Goal: Task Accomplishment & Management: Manage account settings

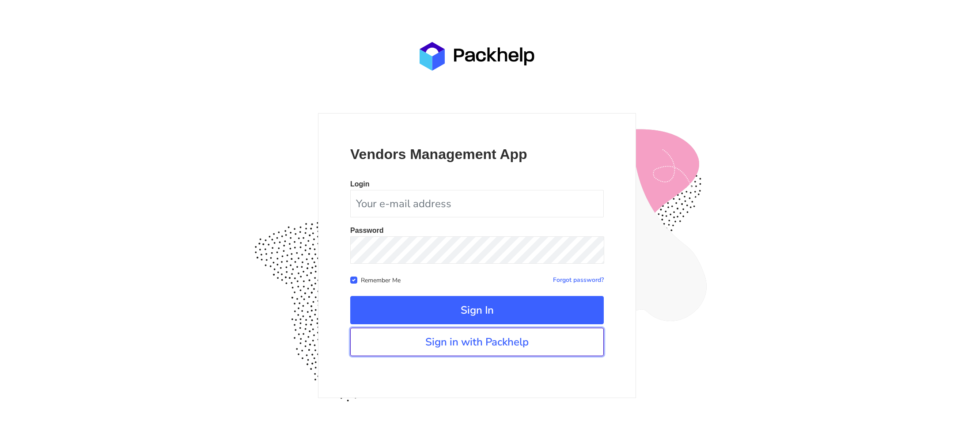
click at [441, 347] on link "Sign in with Packhelp" at bounding box center [477, 342] width 254 height 28
click at [501, 344] on link "Sign in with Packhelp" at bounding box center [477, 342] width 254 height 28
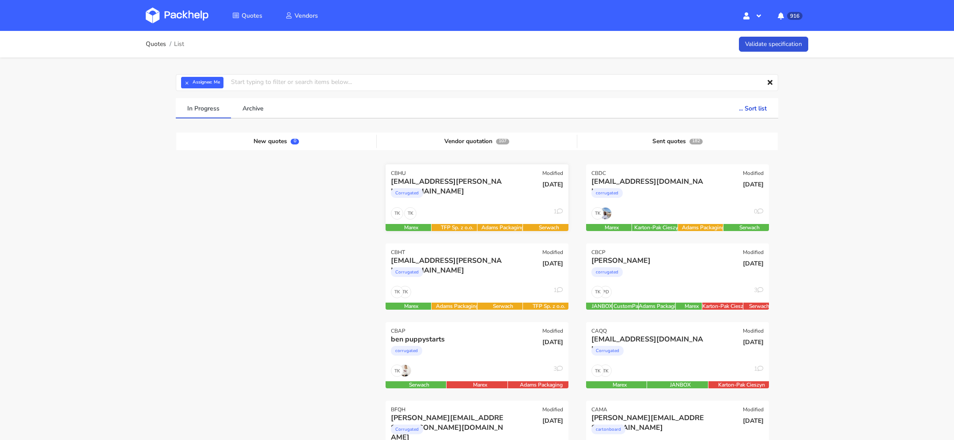
click at [466, 201] on div "Corrugated" at bounding box center [449, 195] width 117 height 18
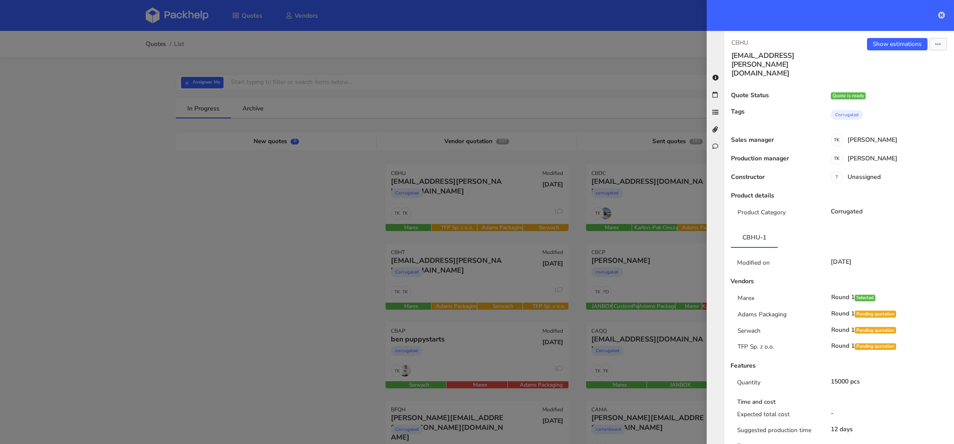
click at [940, 15] on icon at bounding box center [941, 14] width 7 height 7
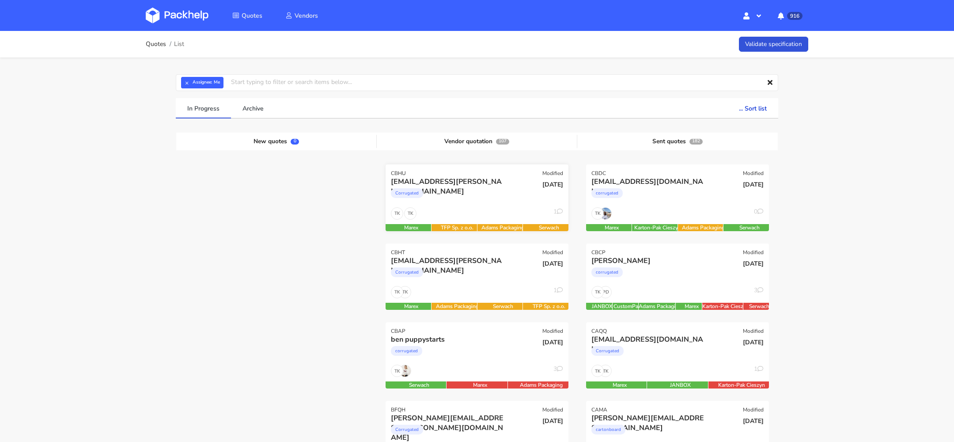
click at [444, 187] on div "Corrugated" at bounding box center [449, 195] width 117 height 18
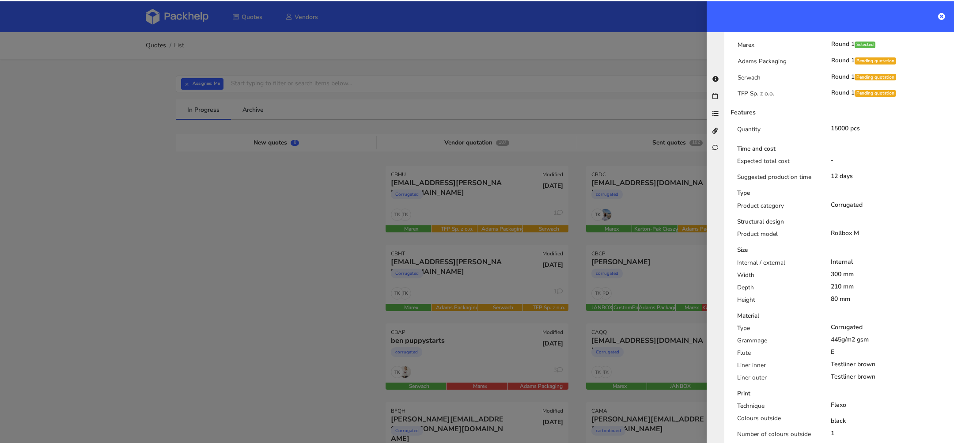
scroll to position [585, 0]
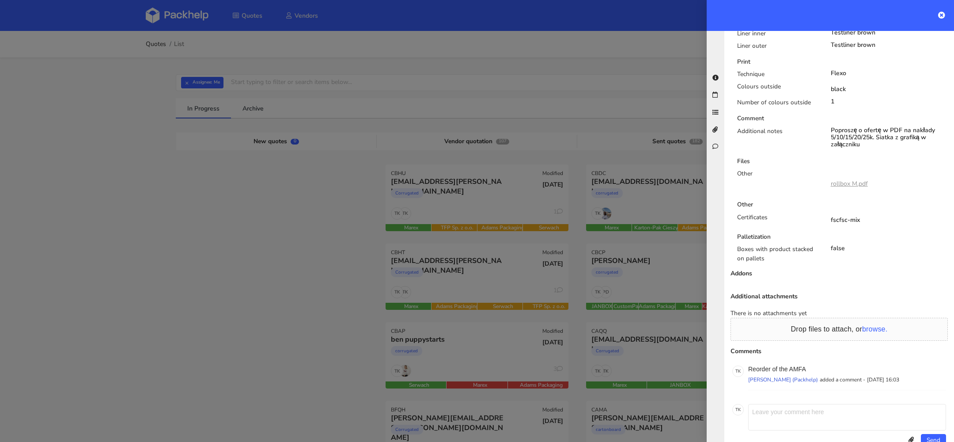
drag, startPoint x: 864, startPoint y: 126, endPoint x: 828, endPoint y: 109, distance: 39.3
click at [828, 127] on div "Poproszę o ofertę w PDF na nakłady 5/10/15/20/25k. Siatka z grafiką w załączniku" at bounding box center [889, 137] width 131 height 21
copy div "Poproszę o ofertę w PDF na nakłady 5/10/15/20/25k. Siatka z grafiką w załączniku"
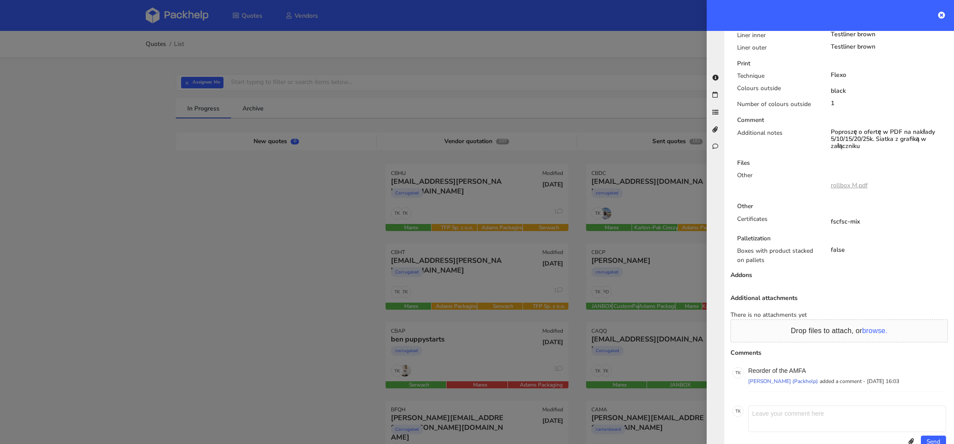
scroll to position [0, 0]
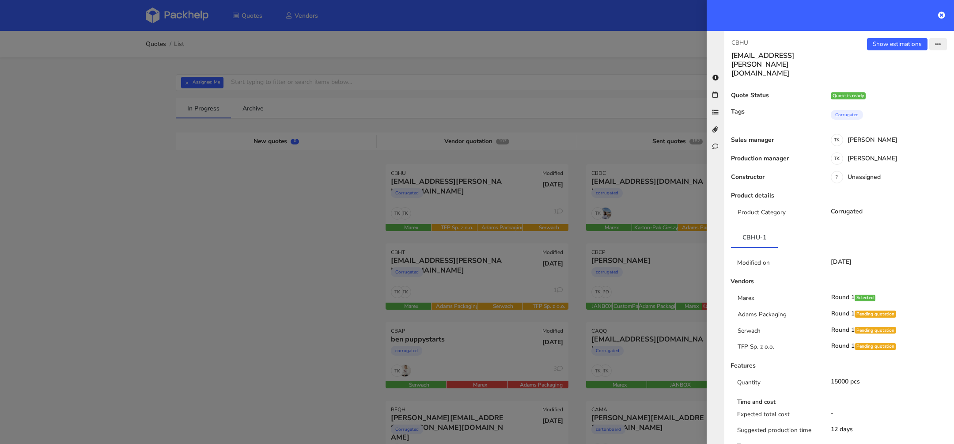
click at [938, 40] on button "button" at bounding box center [939, 44] width 18 height 12
click at [902, 62] on link "View quote" at bounding box center [909, 62] width 78 height 15
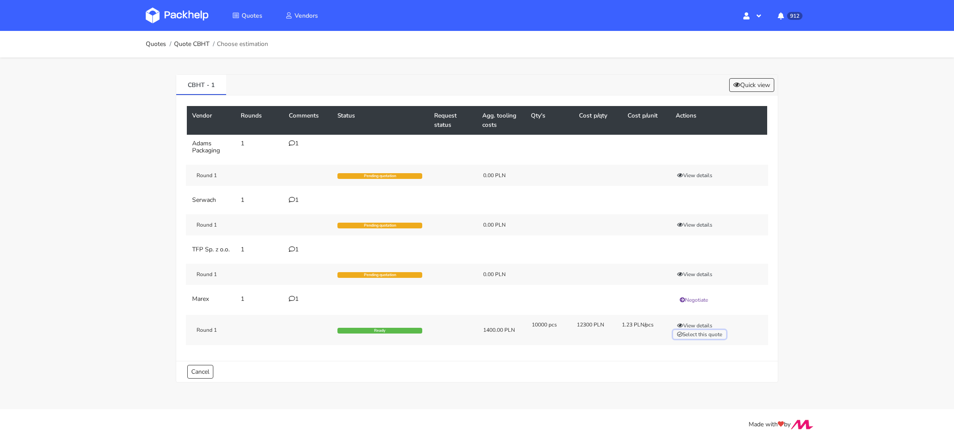
click at [699, 339] on button "Select this quote" at bounding box center [699, 334] width 53 height 9
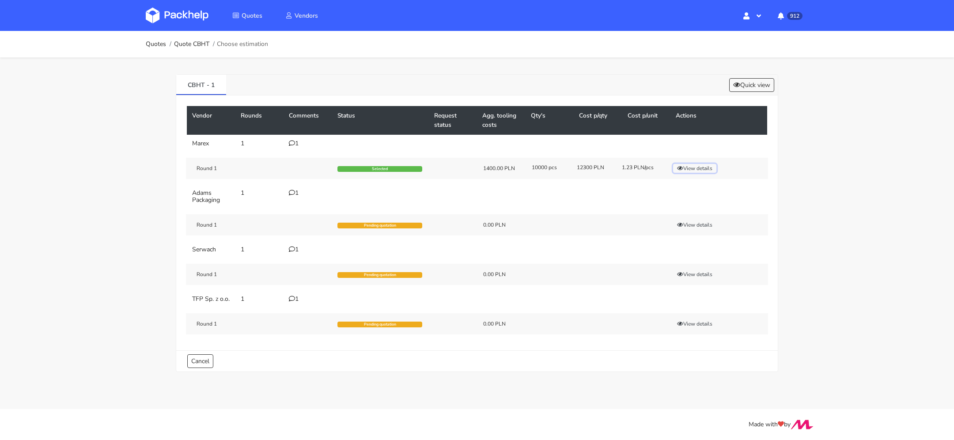
click at [687, 166] on button "View details" at bounding box center [694, 168] width 43 height 9
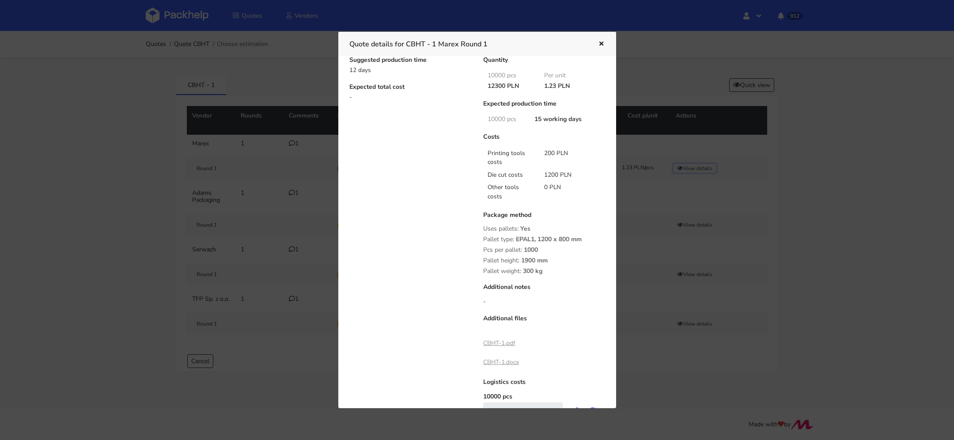
scroll to position [118, 0]
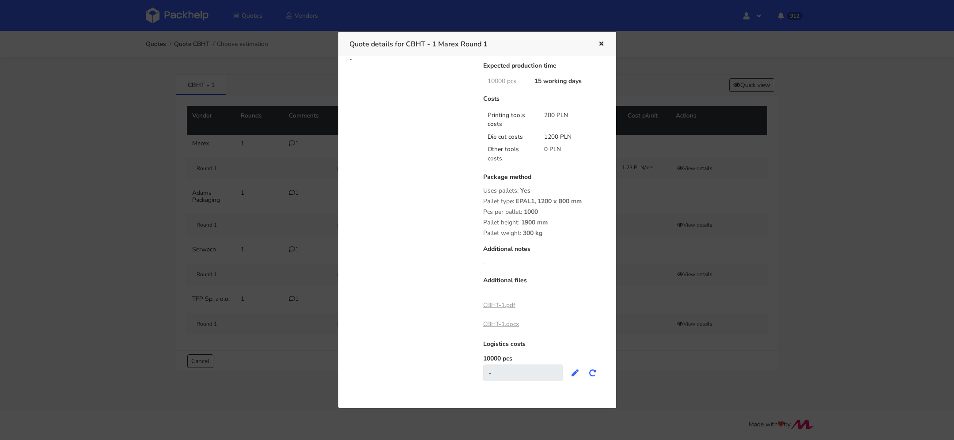
click at [504, 304] on link "CBHT-1.pdf" at bounding box center [499, 305] width 32 height 8
click at [605, 48] on div "Quote details for CBHT - 1 Marex Round 1" at bounding box center [477, 44] width 278 height 24
click at [254, 31] on div at bounding box center [477, 220] width 954 height 440
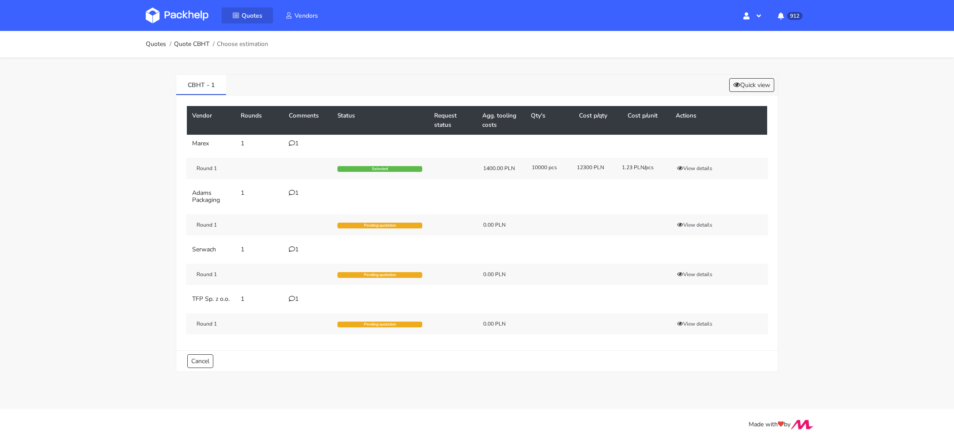
click at [257, 18] on span "Quotes" at bounding box center [252, 15] width 21 height 8
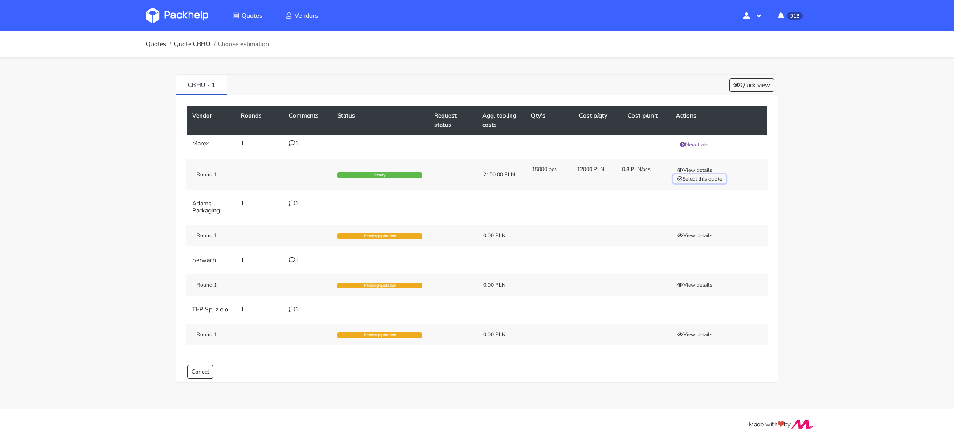
click at [709, 175] on button "Select this quote" at bounding box center [699, 179] width 53 height 9
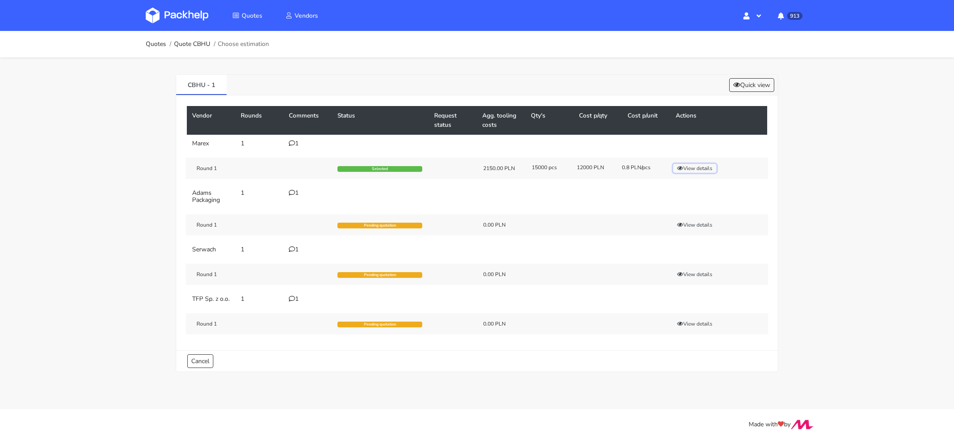
click at [685, 168] on button "View details" at bounding box center [694, 168] width 43 height 9
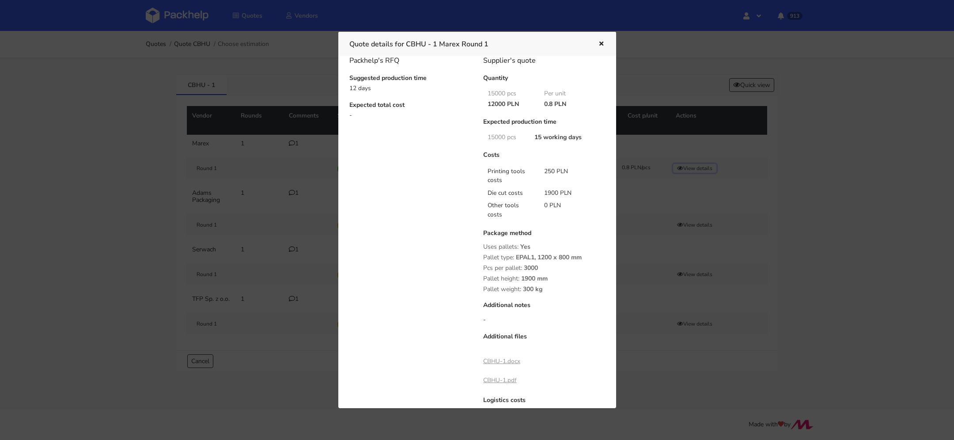
scroll to position [118, 0]
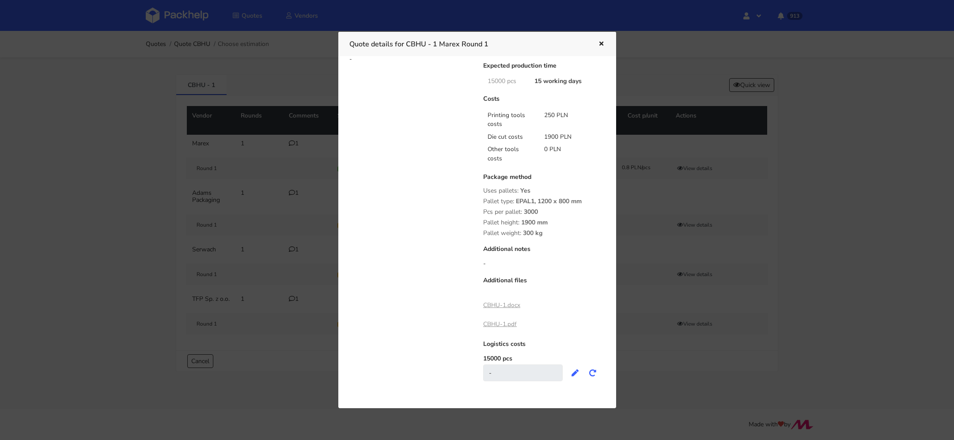
click at [504, 321] on link "CBHU-1.pdf" at bounding box center [500, 324] width 34 height 8
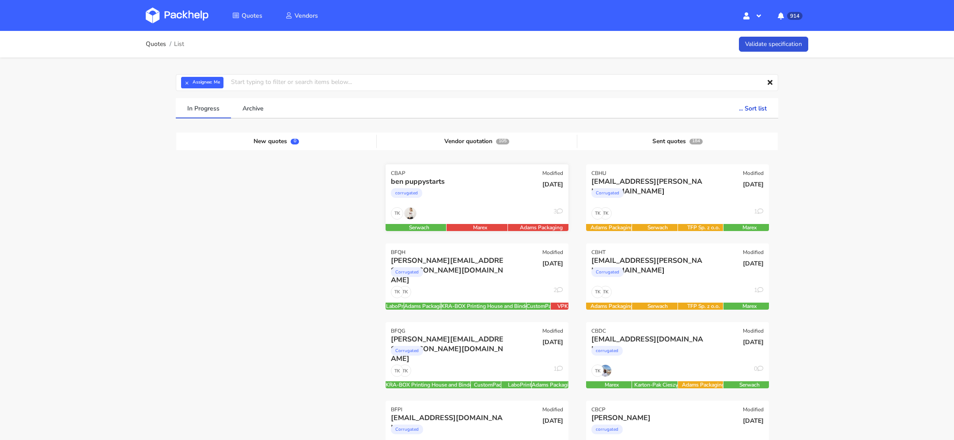
click at [508, 204] on div "[DATE]" at bounding box center [538, 192] width 61 height 30
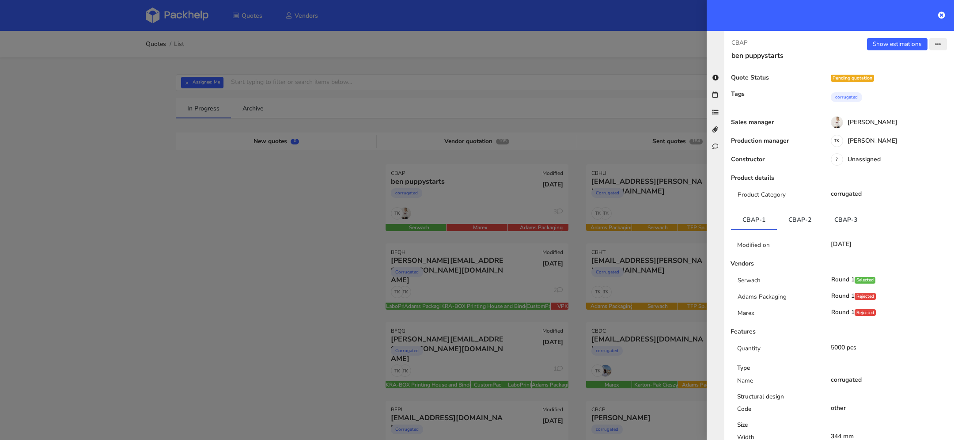
click at [938, 44] on icon "button" at bounding box center [938, 45] width 6 height 6
click at [927, 76] on link "View quote" at bounding box center [909, 78] width 78 height 15
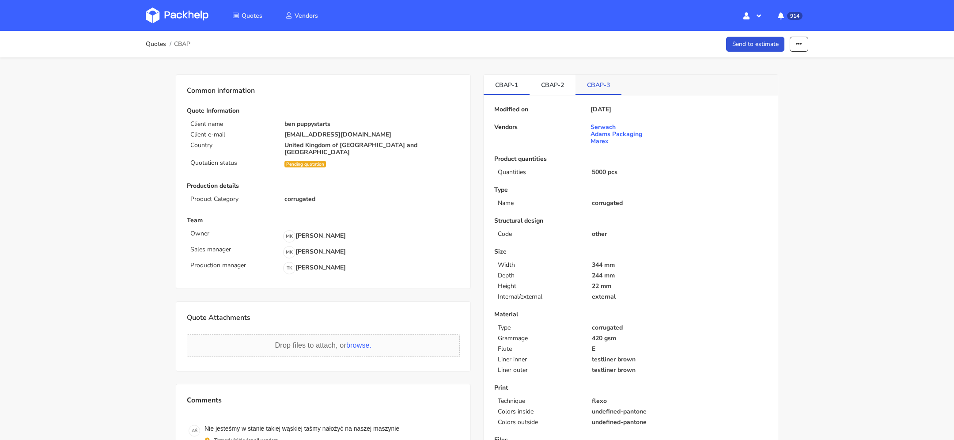
click at [591, 89] on link "CBAP-3" at bounding box center [599, 84] width 46 height 19
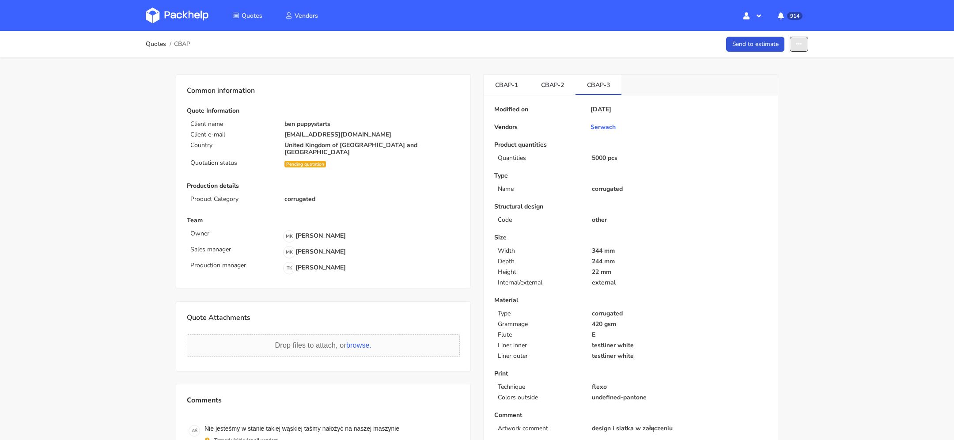
click at [802, 42] on icon "button" at bounding box center [799, 44] width 6 height 6
click at [770, 115] on link "Show estimations" at bounding box center [765, 113] width 78 height 15
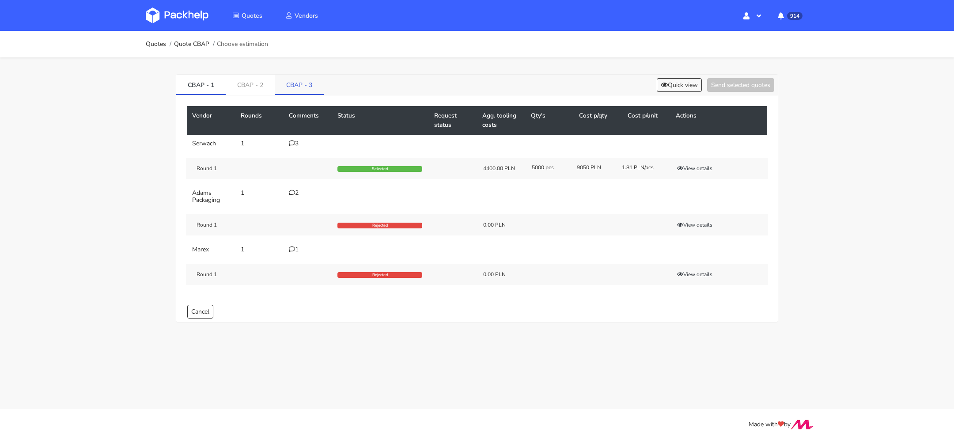
click at [285, 84] on link "CBAP - 3" at bounding box center [299, 84] width 49 height 19
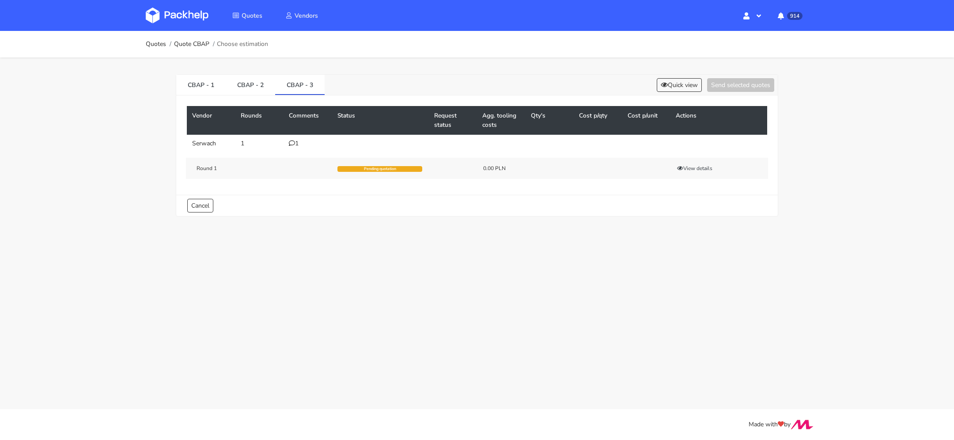
click at [290, 143] on icon at bounding box center [292, 143] width 6 height 6
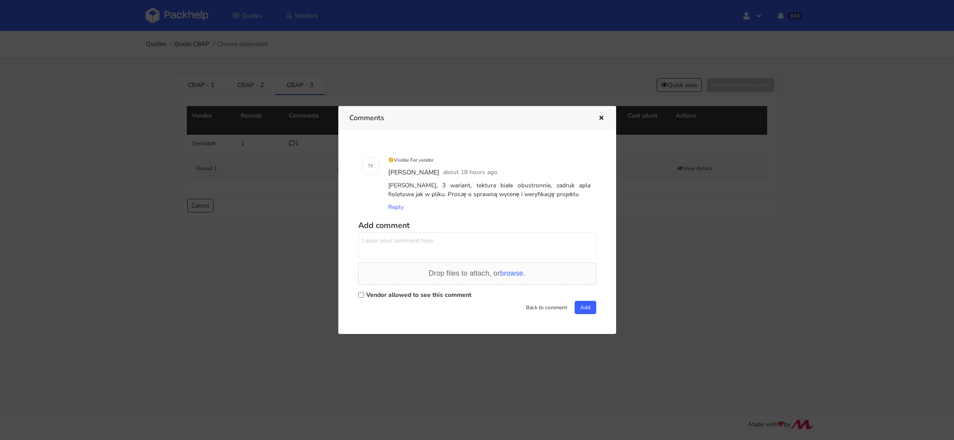
click at [368, 291] on label "Vendor allowed to see this comment" at bounding box center [418, 295] width 105 height 8
click at [364, 292] on input "Vendor allowed to see this comment" at bounding box center [361, 295] width 6 height 6
checkbox input "true"
click at [399, 246] on textarea at bounding box center [477, 245] width 238 height 27
type textarea "[PERSON_NAME], proszę o priorytet na tą wycenę."
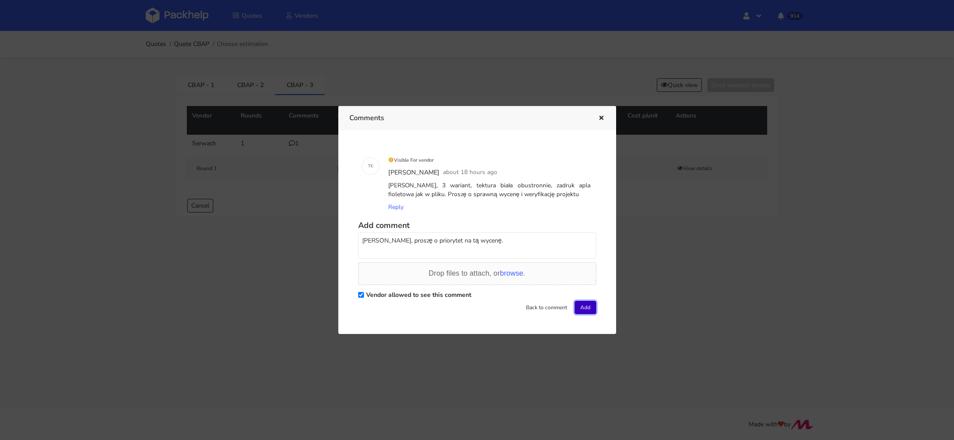
click at [585, 308] on button "Add" at bounding box center [586, 307] width 22 height 13
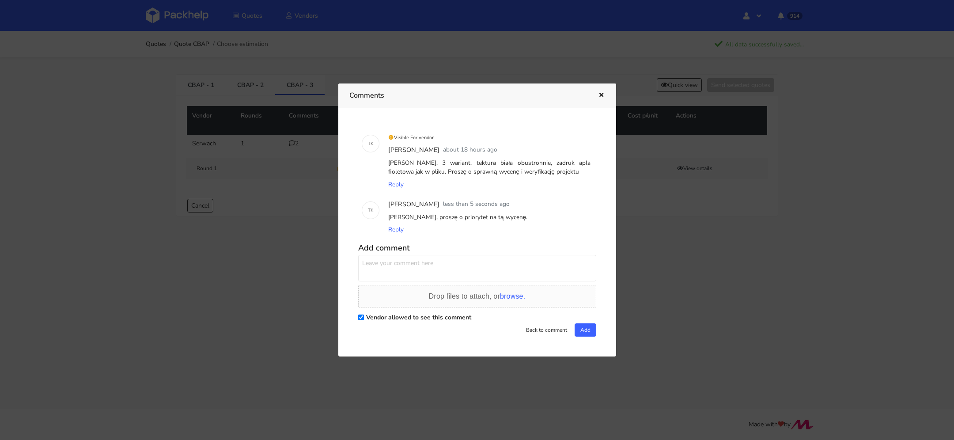
click at [196, 43] on div at bounding box center [477, 220] width 954 height 440
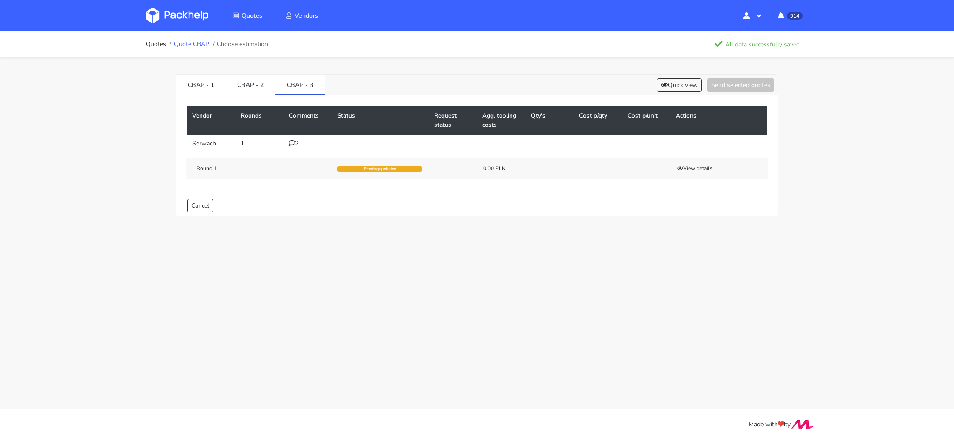
click at [197, 46] on link "Quote CBAP" at bounding box center [191, 44] width 35 height 7
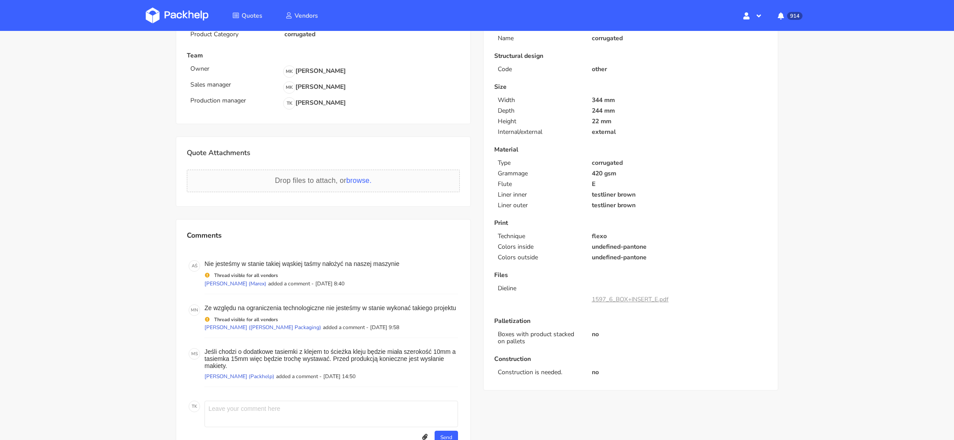
scroll to position [167, 0]
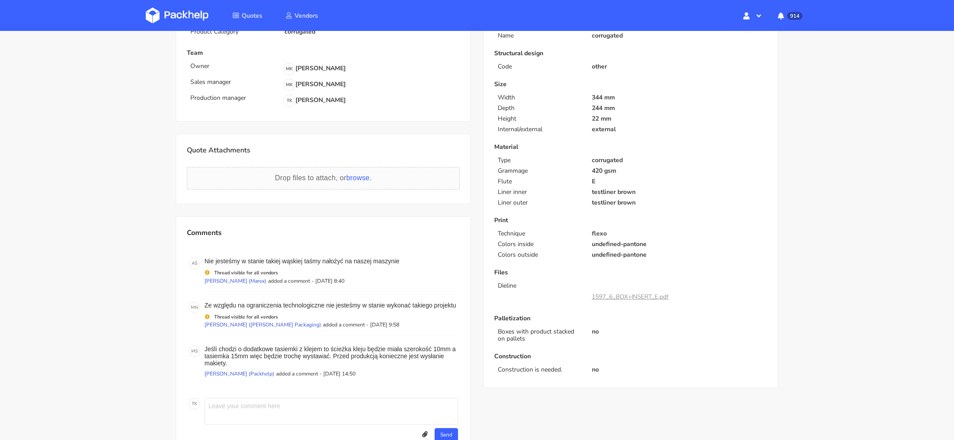
click at [631, 297] on link "1597_6_BOX+INSERT_E.pdf" at bounding box center [630, 296] width 77 height 8
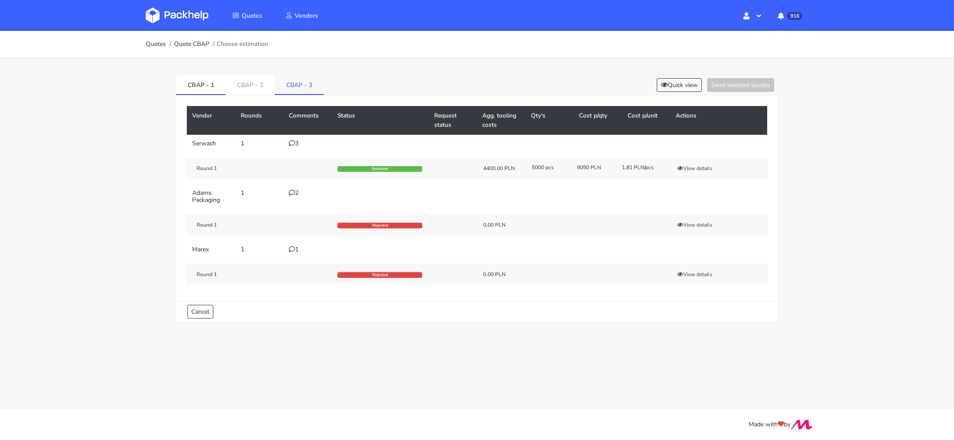
click at [289, 79] on link "CBAP - 3" at bounding box center [299, 84] width 49 height 19
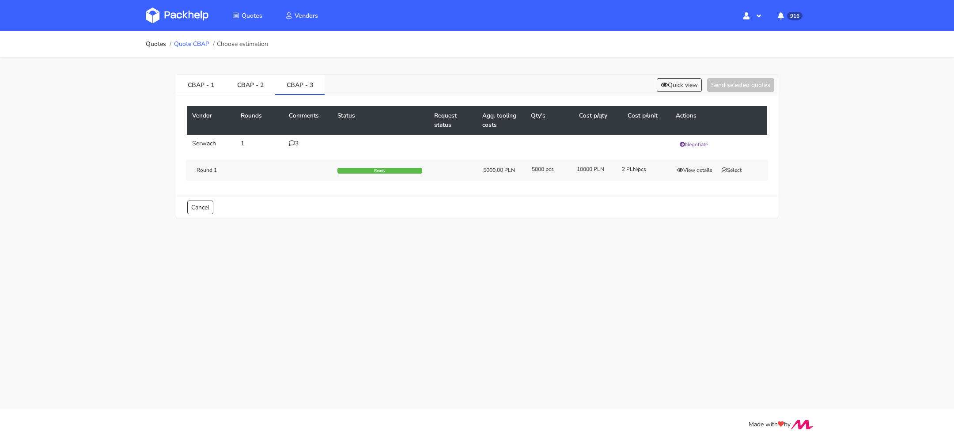
click at [195, 42] on link "Quote CBAP" at bounding box center [191, 44] width 35 height 7
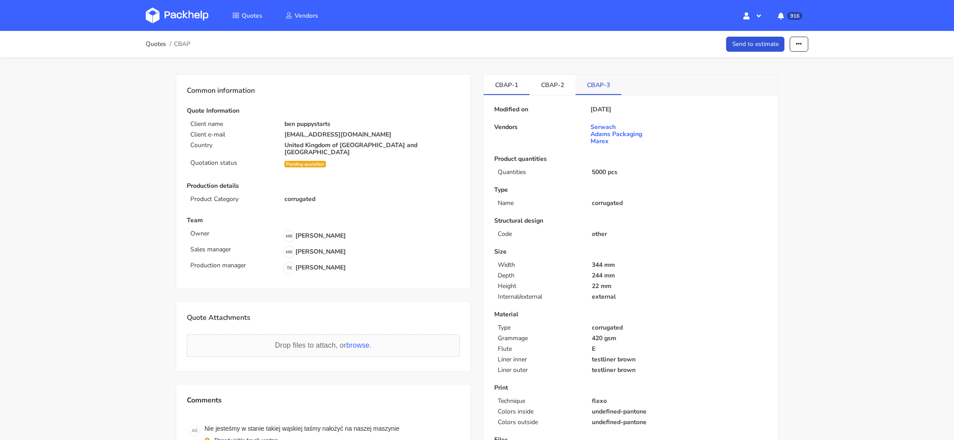
click at [589, 84] on link "CBAP-3" at bounding box center [599, 84] width 46 height 19
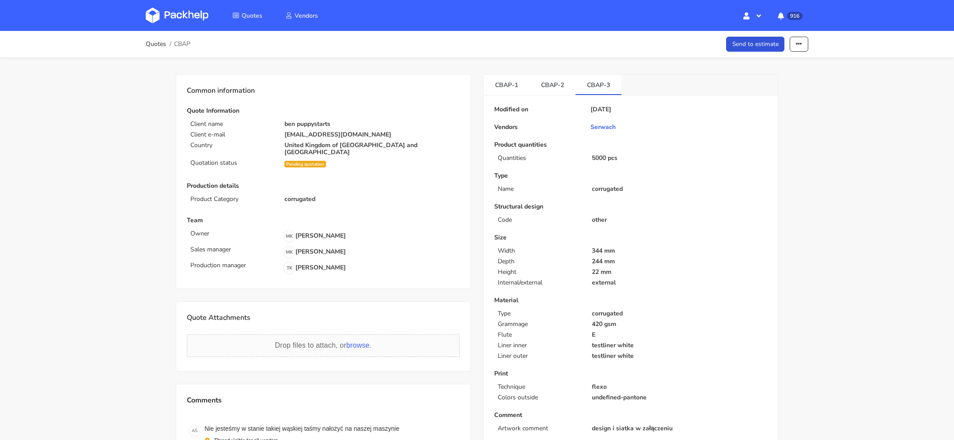
click at [799, 53] on div "Quotes CBAP Send to estimate Send to estimate Edit quote Missing data Show esti…" at bounding box center [477, 44] width 663 height 18
click at [799, 46] on icon "button" at bounding box center [799, 44] width 6 height 6
click at [782, 113] on link "Show estimations" at bounding box center [765, 113] width 78 height 15
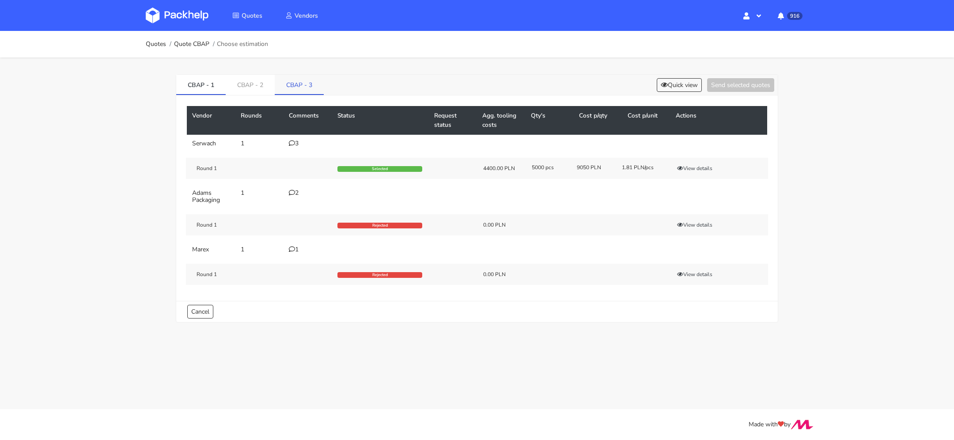
click at [304, 86] on link "CBAP - 3" at bounding box center [299, 84] width 49 height 19
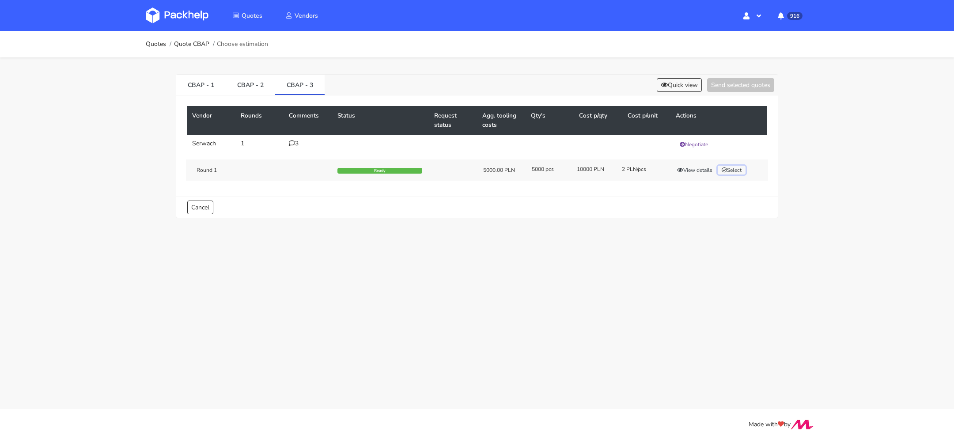
click at [736, 166] on button "Select" at bounding box center [732, 170] width 28 height 9
click at [735, 84] on button "Send selected quotes ( 1 )" at bounding box center [735, 85] width 80 height 14
click at [292, 142] on icon at bounding box center [292, 143] width 6 height 6
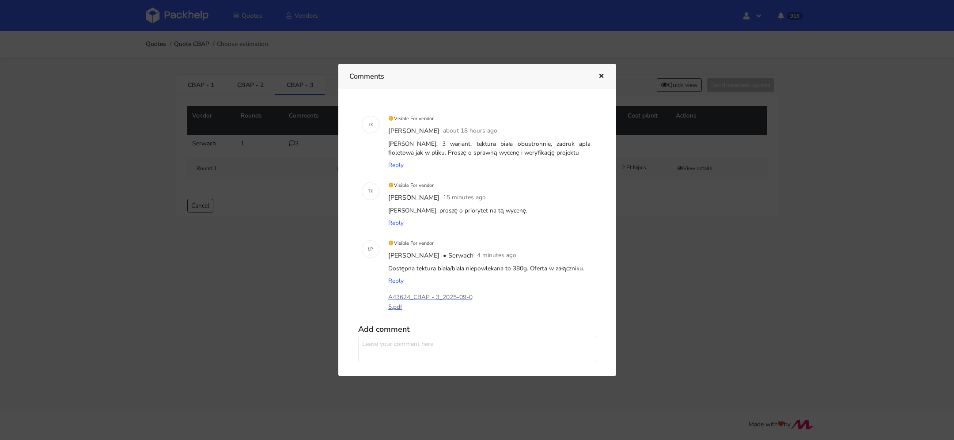
click at [376, 342] on textarea at bounding box center [477, 349] width 238 height 27
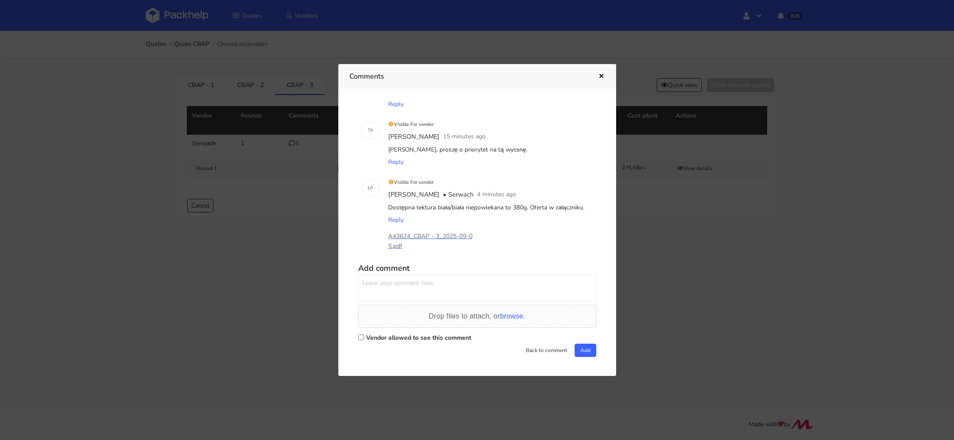
click at [372, 334] on label "Vendor allowed to see this comment" at bounding box center [418, 338] width 105 height 8
click at [364, 334] on input "Vendor allowed to see this comment" at bounding box center [361, 337] width 6 height 6
checkbox input "true"
click at [390, 291] on textarea at bounding box center [477, 288] width 238 height 27
click at [517, 314] on span "browse." at bounding box center [512, 316] width 25 height 8
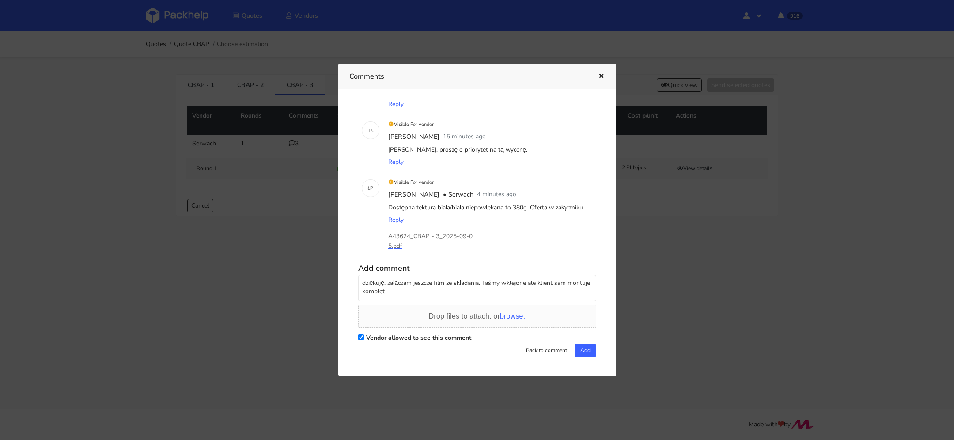
click at [470, 291] on textarea "dziękuję, załączam jeszcze film ze składania. Taśmy wklejone ale klient sam mon…" at bounding box center [477, 288] width 238 height 27
click at [479, 277] on textarea "dziękuję, załączam jeszcze film ze składania. Taśmy wklejone ale klient sam mon…" at bounding box center [477, 288] width 238 height 27
click at [480, 283] on textarea "dziękuję, załączam jeszcze film ze składania. Taśmy wklejone ale klient sam mon…" at bounding box center [477, 288] width 238 height 27
paste textarea "https://we.tl/t-OMVxjj7Dd1"
type textarea "dziękuję, załączam jeszcze film ze składania: https://we.tl/t-OMVxjj7Dd1 . Taśm…"
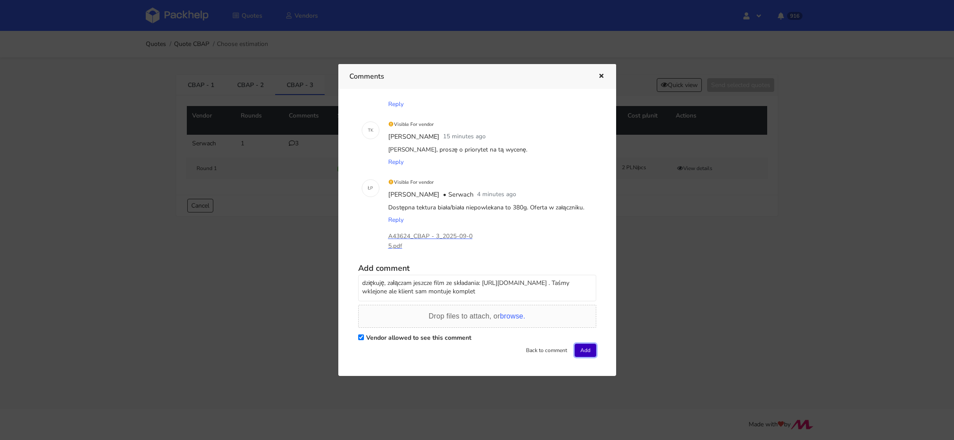
click at [586, 355] on button "Add" at bounding box center [586, 350] width 22 height 13
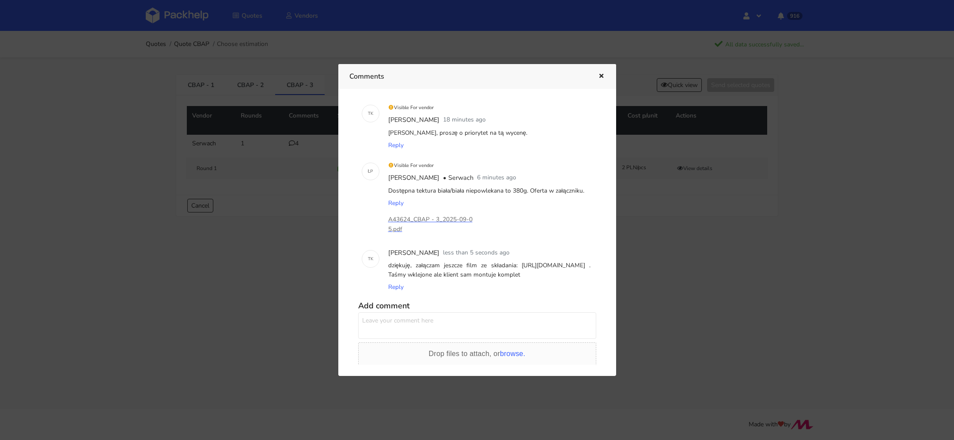
scroll to position [78, 0]
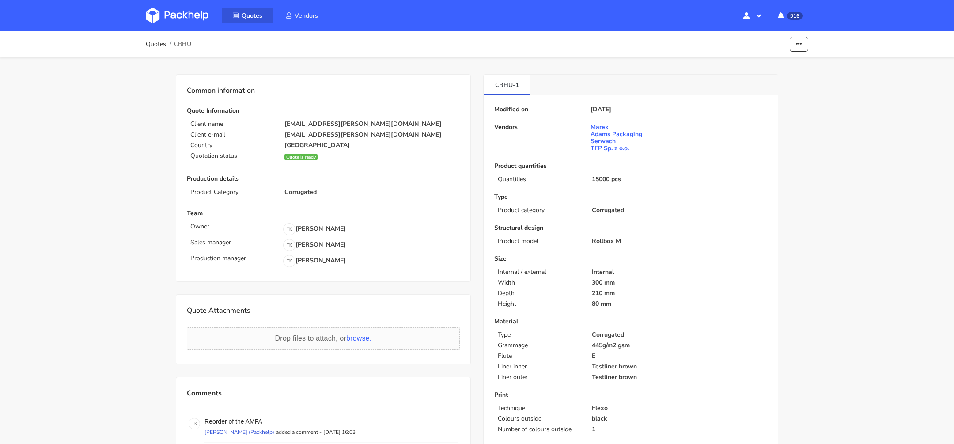
click at [240, 14] on link "Quotes" at bounding box center [247, 16] width 51 height 16
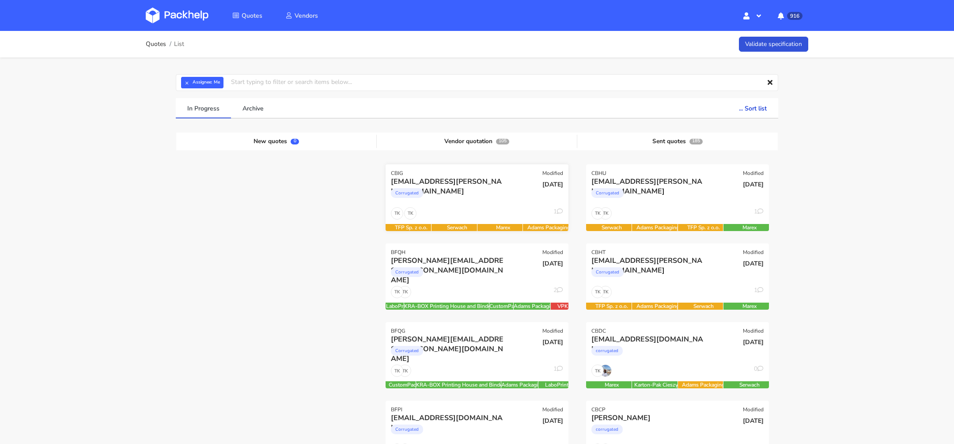
click at [500, 200] on div "Corrugated" at bounding box center [449, 195] width 117 height 18
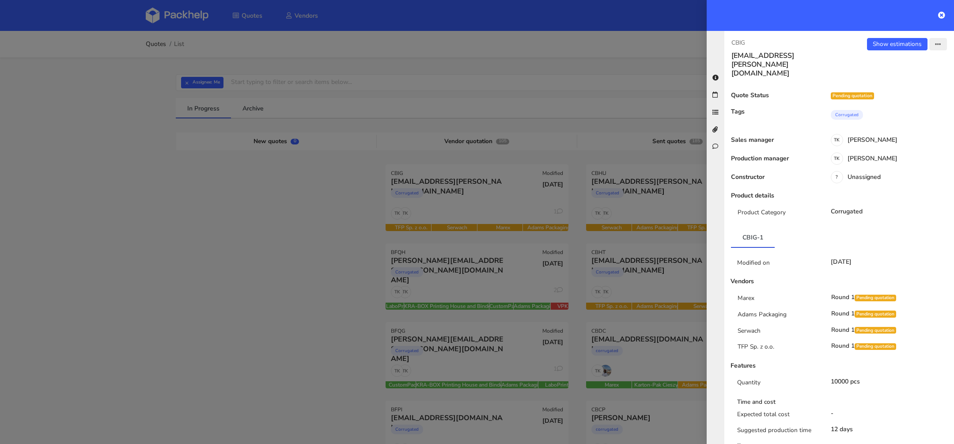
click at [933, 43] on button "button" at bounding box center [939, 44] width 18 height 12
click at [925, 74] on link "View quote" at bounding box center [909, 78] width 78 height 15
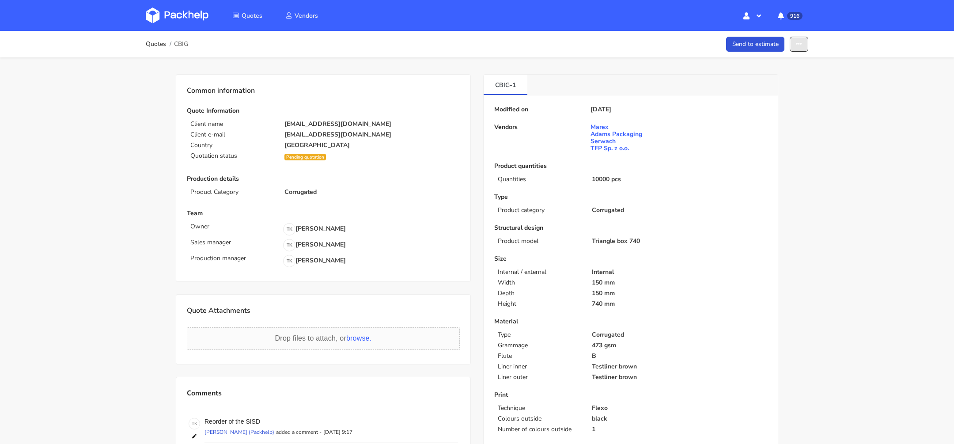
click at [794, 47] on button "button" at bounding box center [799, 44] width 19 height 15
click at [765, 111] on link "Show estimations" at bounding box center [765, 113] width 78 height 15
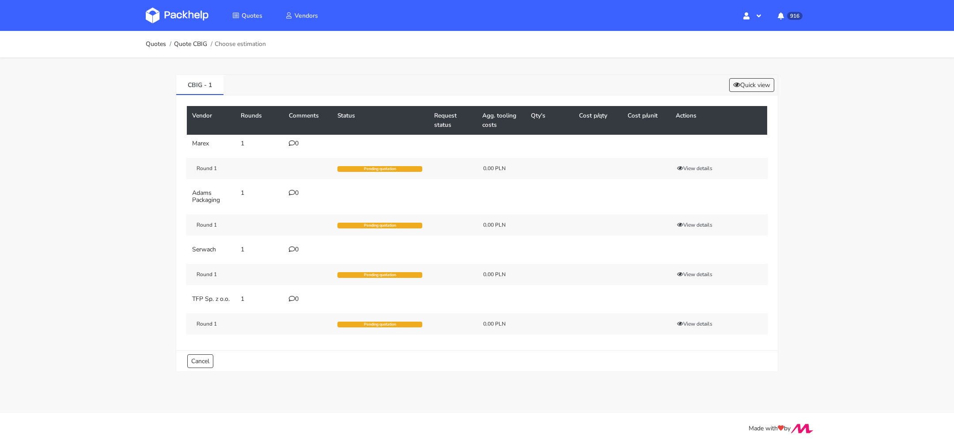
click at [293, 297] on icon at bounding box center [292, 299] width 6 height 6
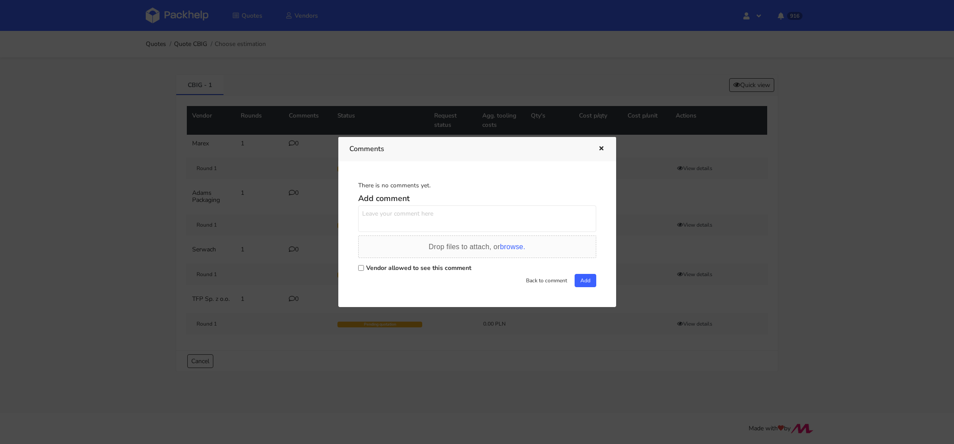
click at [411, 219] on textarea at bounding box center [477, 218] width 238 height 27
paste textarea "SISD"
type textarea "powtórka SISD"
click at [378, 262] on div "Vendor allowed to see this comment" at bounding box center [477, 268] width 238 height 12
click at [376, 269] on label "Vendor allowed to see this comment" at bounding box center [418, 268] width 105 height 8
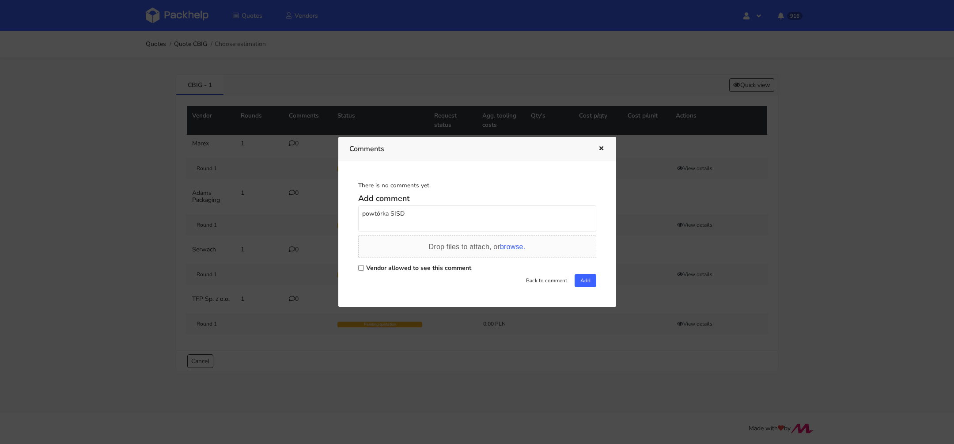
click at [364, 269] on input "Vendor allowed to see this comment" at bounding box center [361, 268] width 6 height 6
checkbox input "true"
click at [588, 283] on button "Add" at bounding box center [586, 280] width 22 height 13
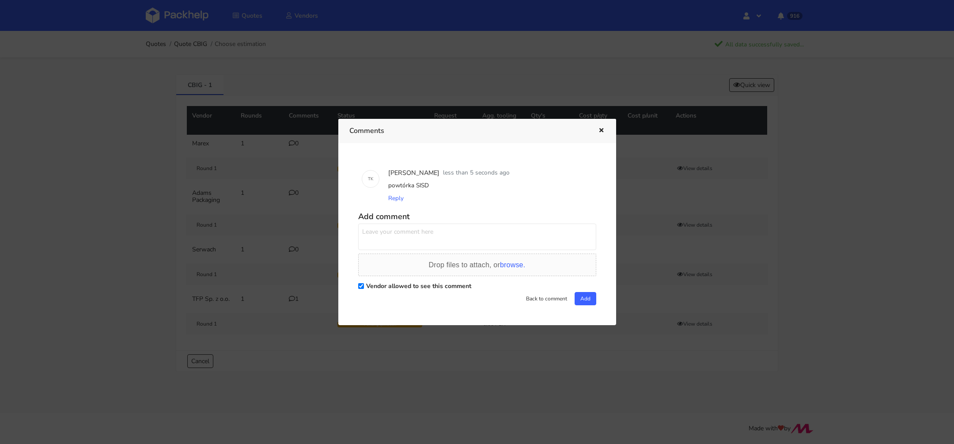
click at [600, 130] on icon "button" at bounding box center [602, 131] width 8 height 6
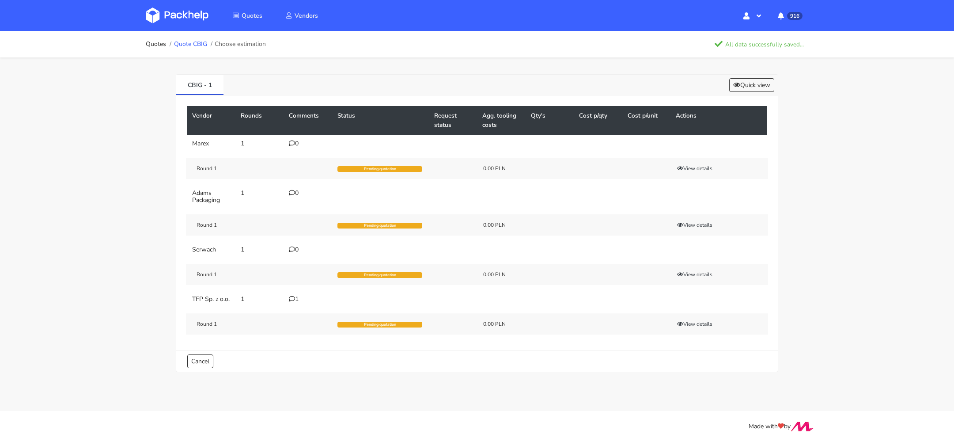
click at [204, 46] on link "Quote CBIG" at bounding box center [190, 44] width 33 height 7
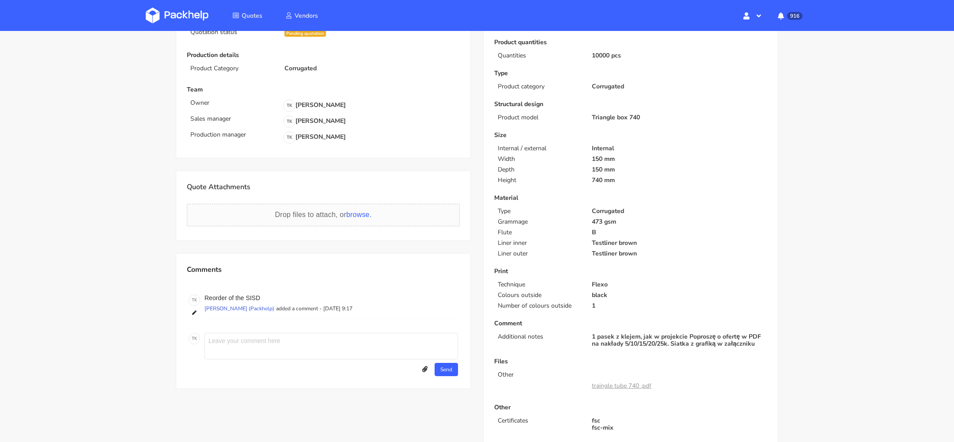
scroll to position [239, 0]
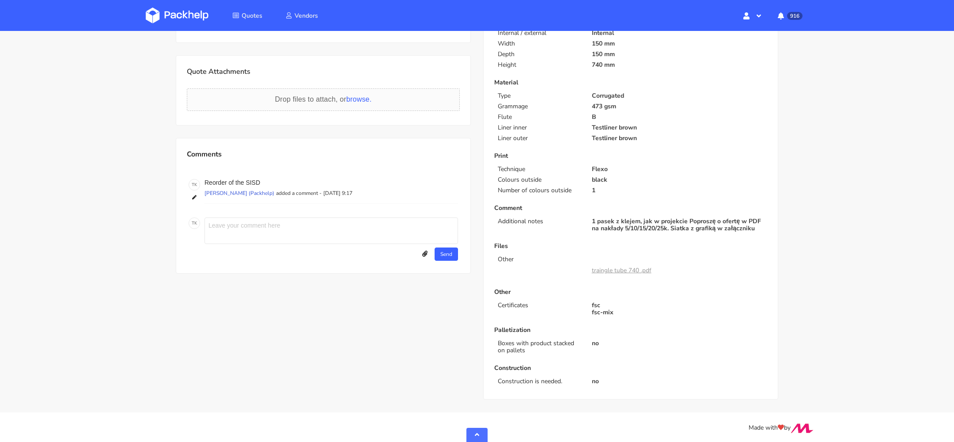
click at [635, 228] on p "1 pasek z klejem, jak w projekcie Poproszę o ofertę w PDF na nakłady 5/10/15/20…" at bounding box center [679, 225] width 175 height 14
copy div "1 pasek z klejem, jak w projekcie Poproszę o ofertę w PDF na nakłady 5/10/15/20…"
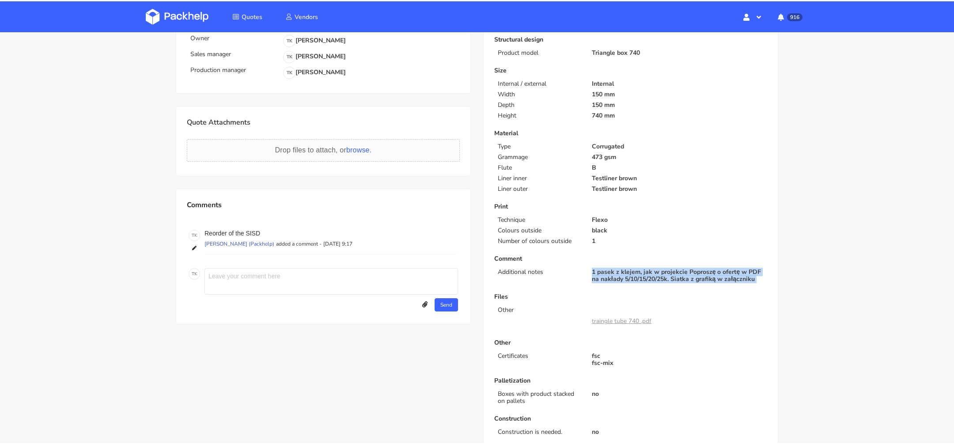
scroll to position [201, 0]
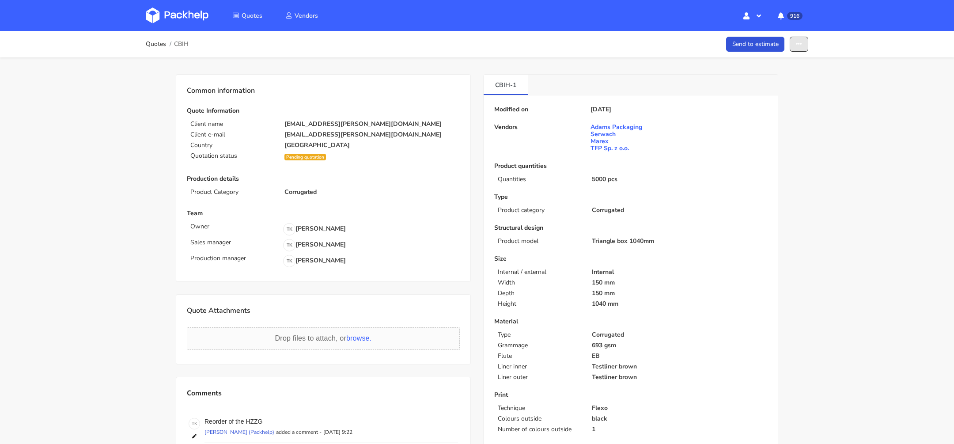
click at [808, 48] on button "button" at bounding box center [799, 44] width 19 height 15
click at [775, 110] on link "Show estimations" at bounding box center [765, 113] width 78 height 15
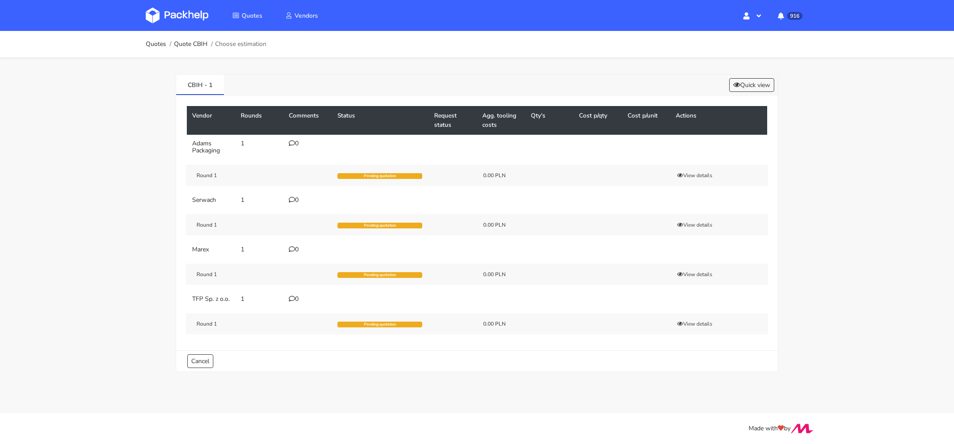
click at [295, 298] on div "0" at bounding box center [308, 299] width 38 height 7
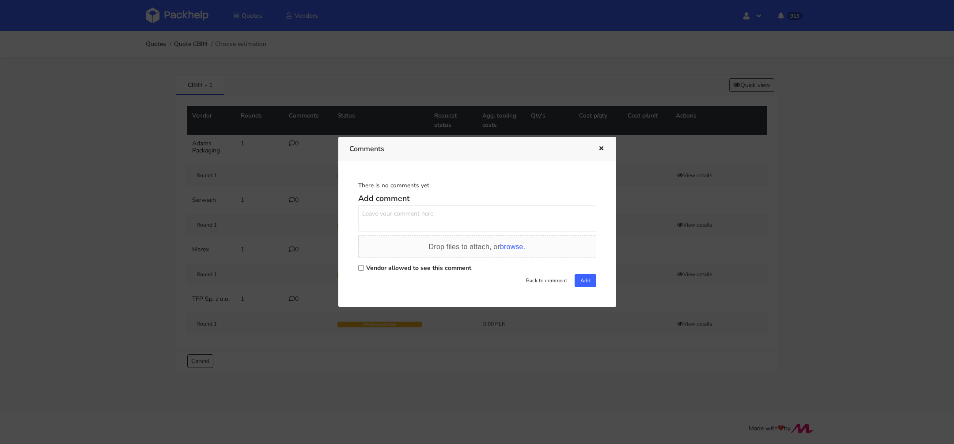
click at [387, 214] on textarea at bounding box center [477, 218] width 238 height 27
paste textarea "HZZG"
type textarea "powtórka HZZG"
click at [368, 264] on label "Vendor allowed to see this comment" at bounding box center [418, 268] width 105 height 8
click at [364, 265] on input "Vendor allowed to see this comment" at bounding box center [361, 268] width 6 height 6
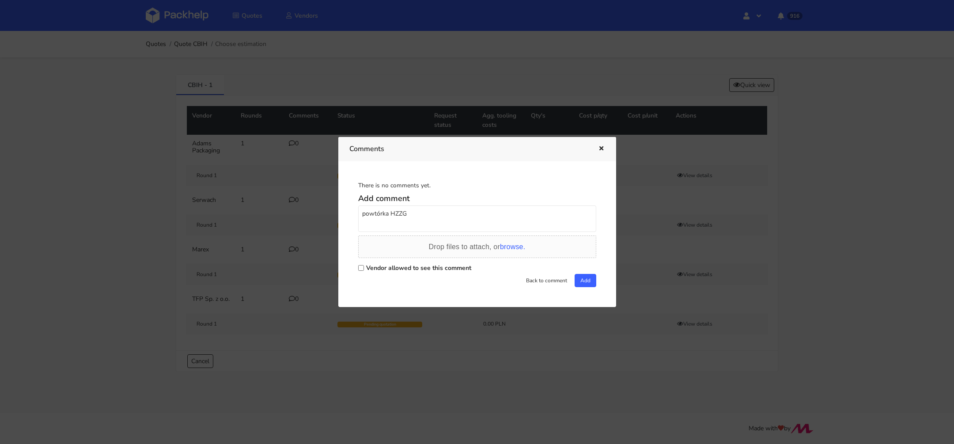
checkbox input "true"
click at [581, 281] on button "Add" at bounding box center [586, 280] width 22 height 13
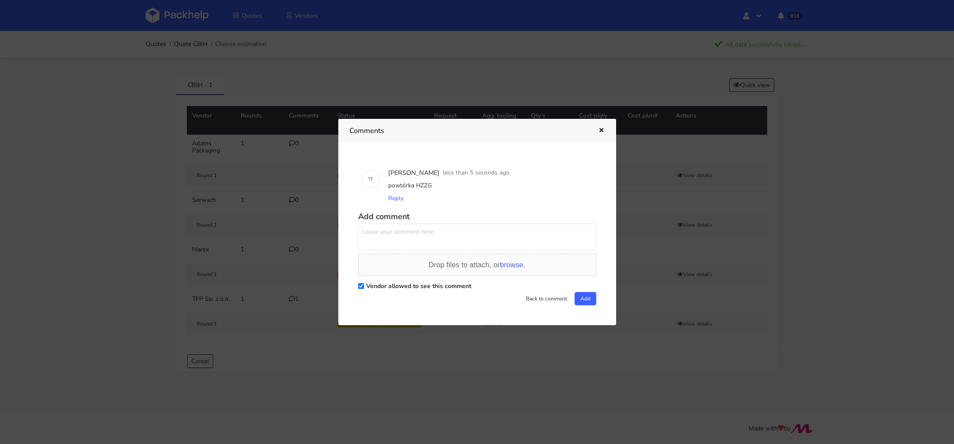
click at [603, 131] on icon "button" at bounding box center [602, 131] width 8 height 6
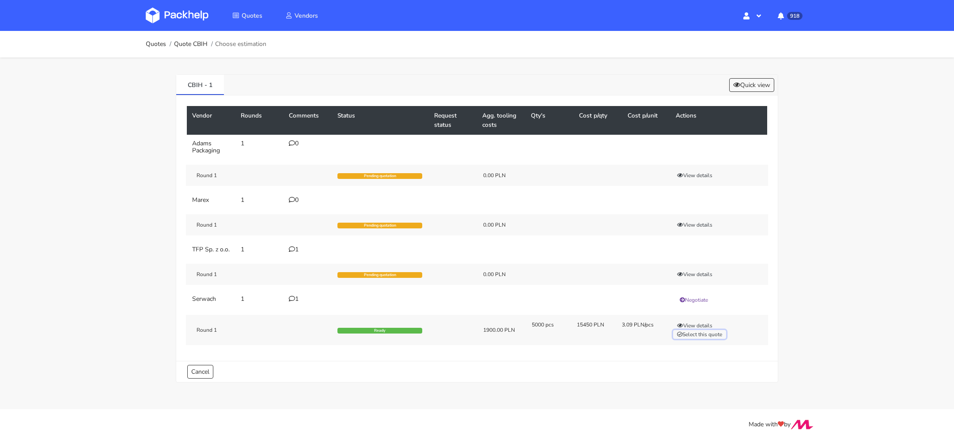
click at [696, 339] on button "Select this quote" at bounding box center [699, 334] width 53 height 9
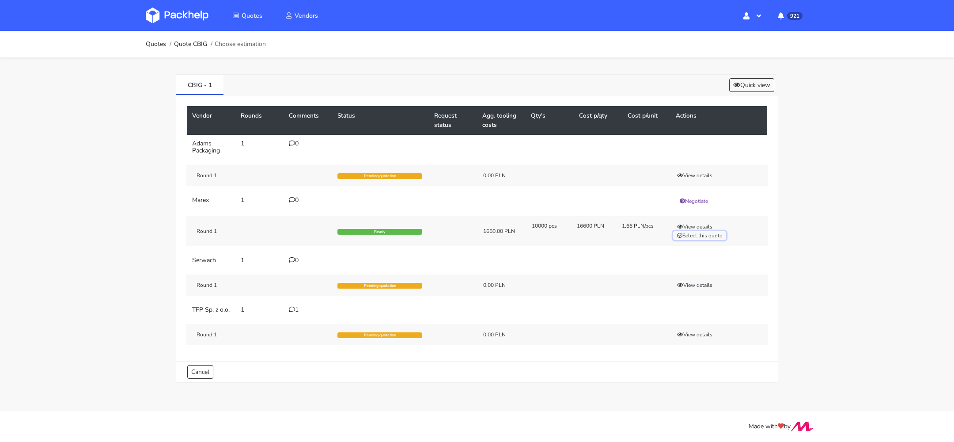
click at [706, 234] on button "Select this quote" at bounding box center [699, 235] width 53 height 9
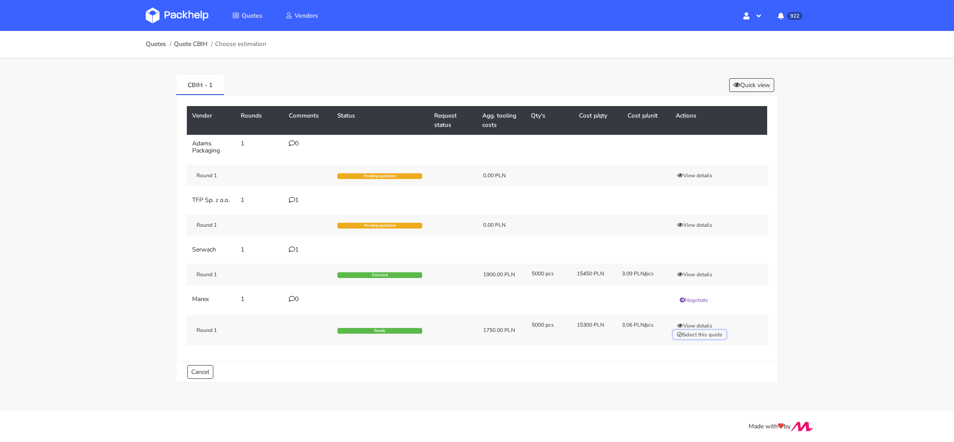
click at [694, 339] on button "Select this quote" at bounding box center [699, 334] width 53 height 9
click at [699, 339] on button "Select this quote" at bounding box center [699, 334] width 53 height 9
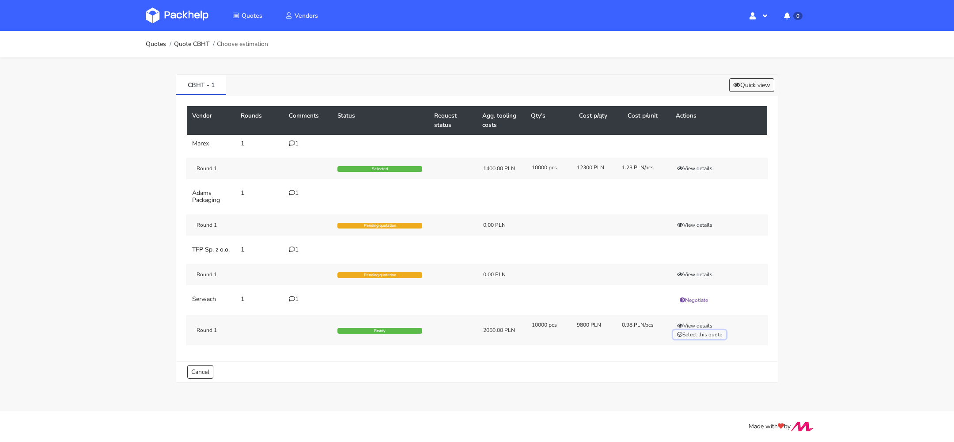
click at [690, 338] on button "Select this quote" at bounding box center [699, 334] width 53 height 9
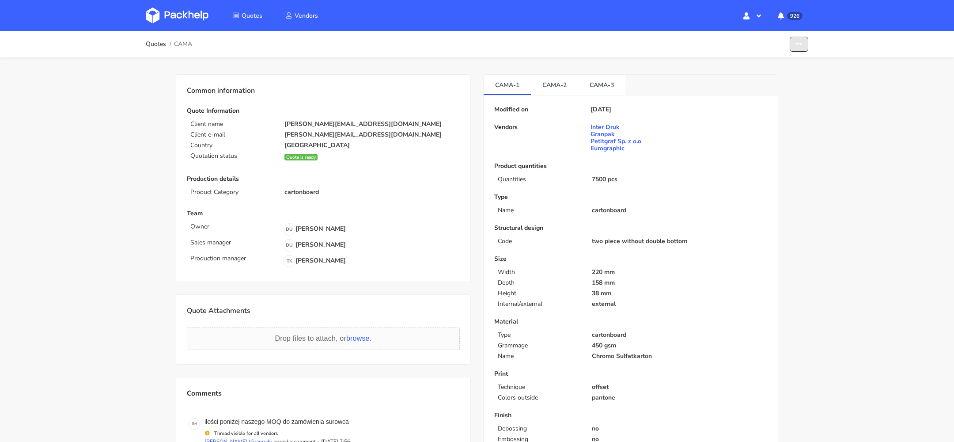
click at [804, 45] on button "button" at bounding box center [799, 44] width 19 height 15
click at [767, 98] on link "Show estimations" at bounding box center [765, 96] width 78 height 15
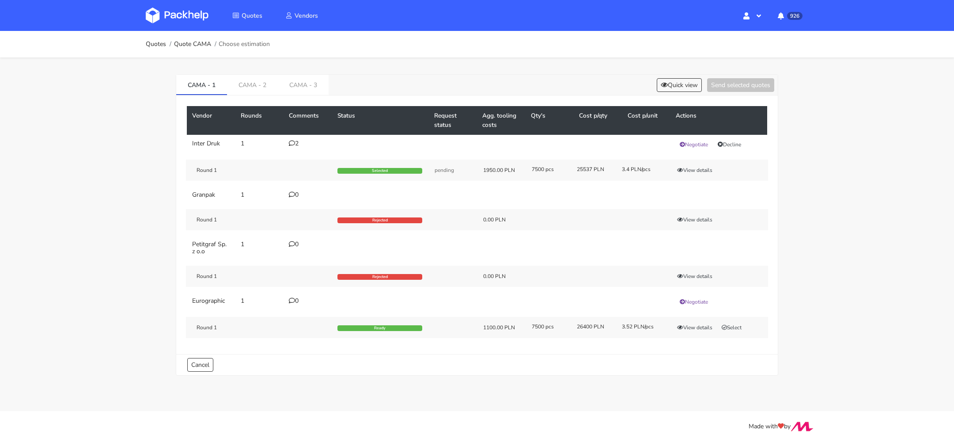
click at [305, 96] on div "Vendor Rounds Comments Status Request status Agg. tooling costs Qty's Cost p/qt…" at bounding box center [477, 224] width 602 height 258
click at [305, 81] on link "CAMA - 3" at bounding box center [303, 84] width 51 height 19
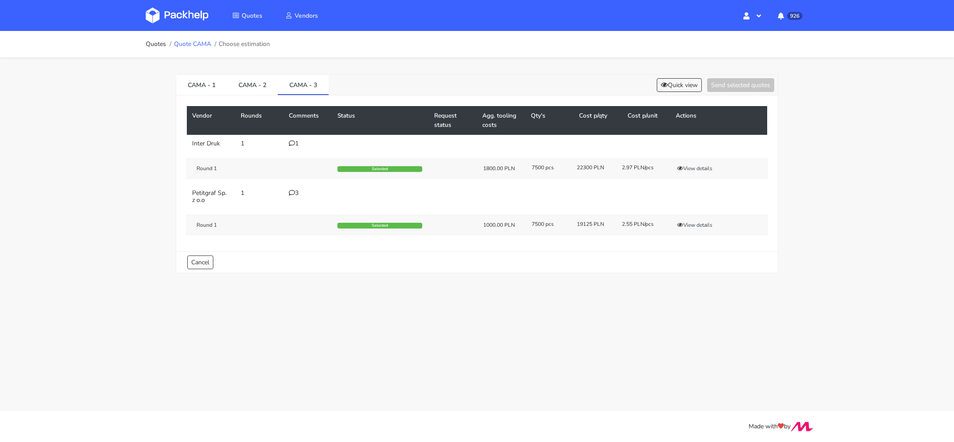
click at [207, 41] on link "Quote CAMA" at bounding box center [192, 44] width 37 height 7
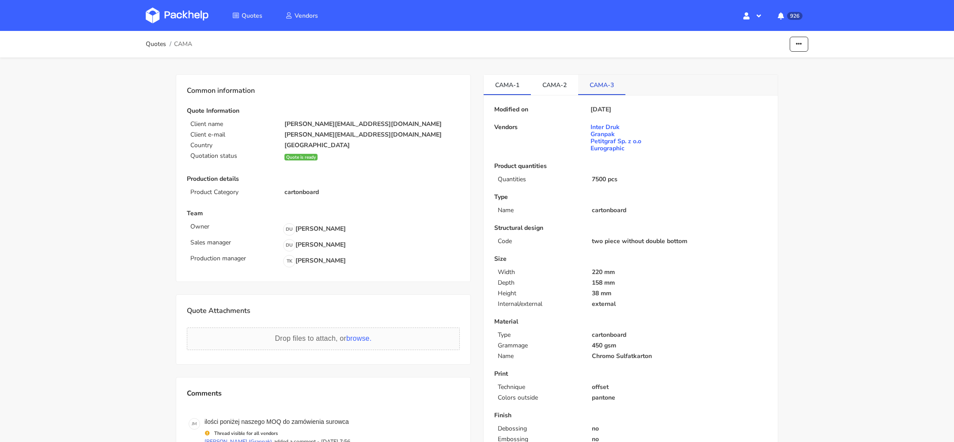
click at [599, 85] on link "CAMA-3" at bounding box center [601, 84] width 47 height 19
